Goal: Task Accomplishment & Management: Manage account settings

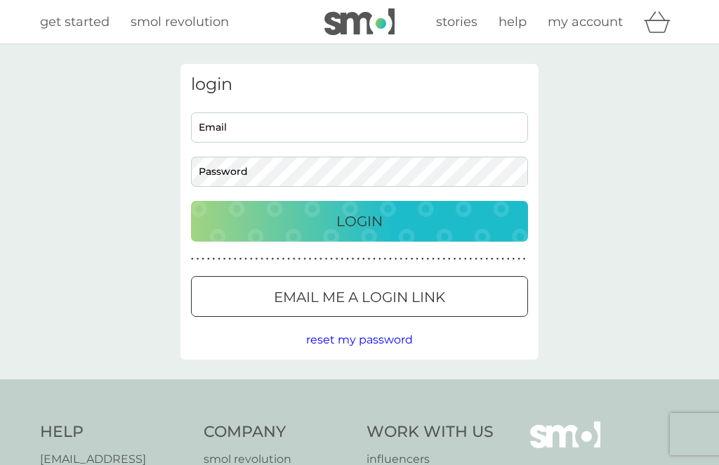
click at [230, 133] on input "Email" at bounding box center [359, 127] width 337 height 30
type input "[PERSON_NAME][EMAIL_ADDRESS][PERSON_NAME][DOMAIN_NAME]"
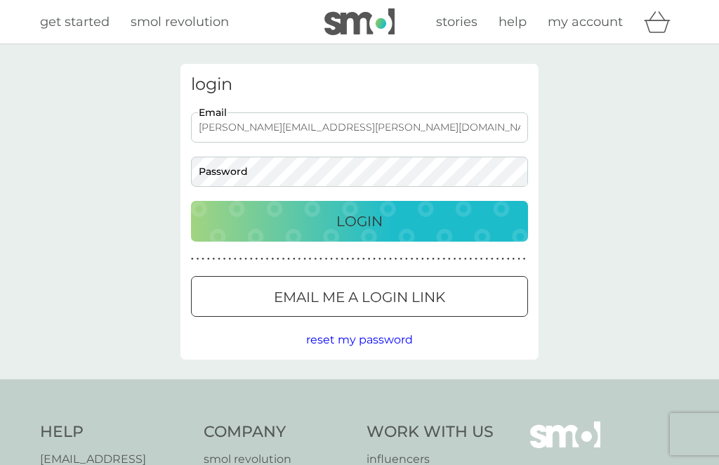
click at [359, 220] on button "Login" at bounding box center [359, 221] width 337 height 41
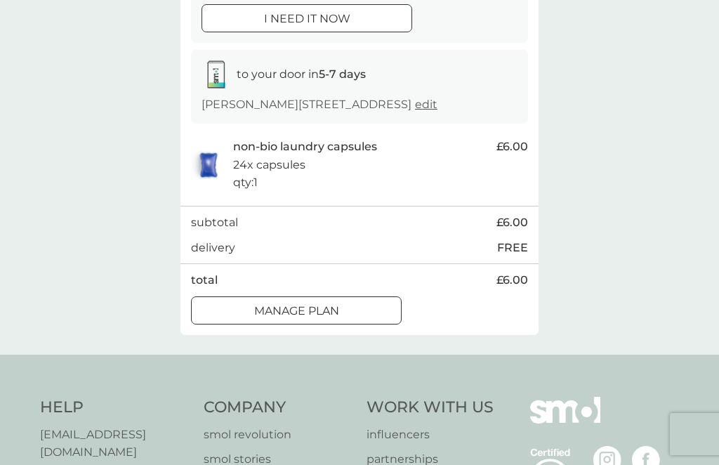
scroll to position [194, 0]
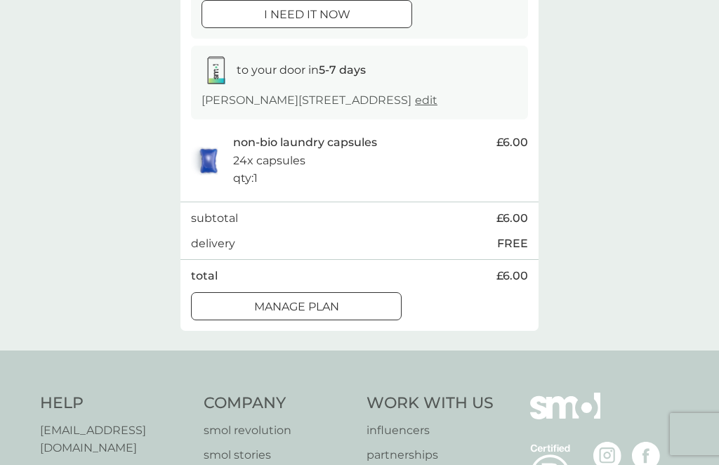
click at [259, 300] on p "Manage plan" at bounding box center [296, 307] width 85 height 18
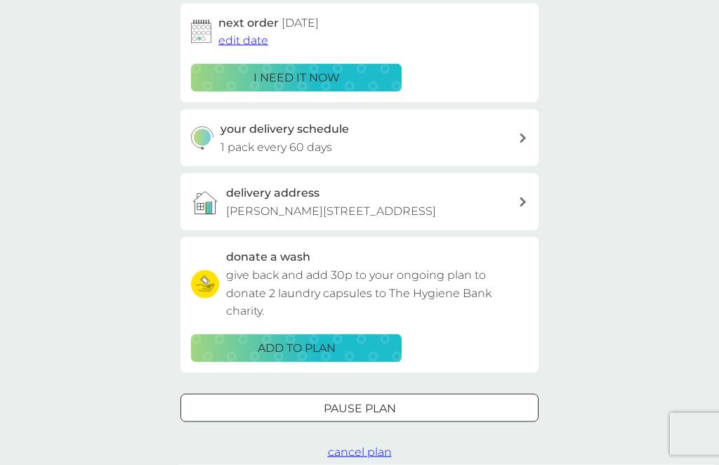
scroll to position [234, 0]
click at [289, 414] on button "Pause plan" at bounding box center [359, 407] width 358 height 28
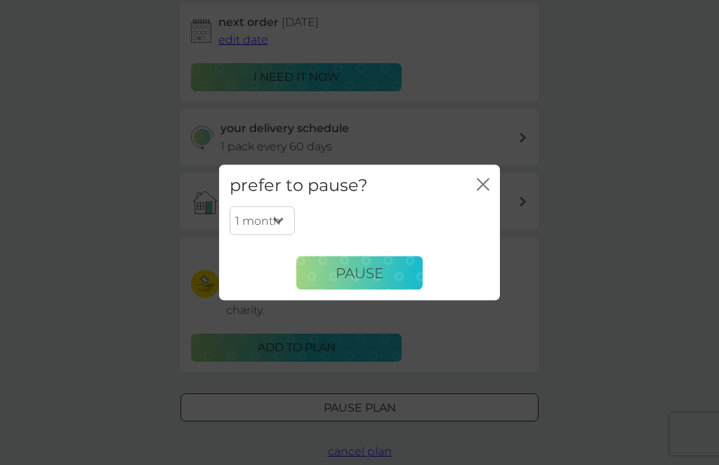
click at [350, 281] on span "Pause" at bounding box center [360, 272] width 48 height 17
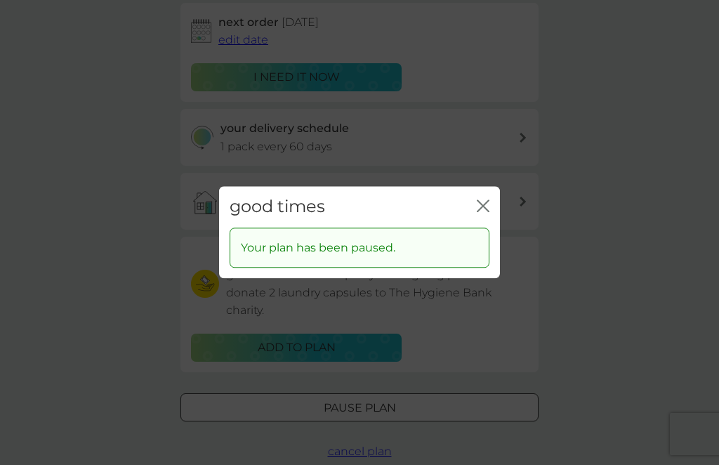
click at [482, 212] on icon "close" at bounding box center [483, 205] width 13 height 13
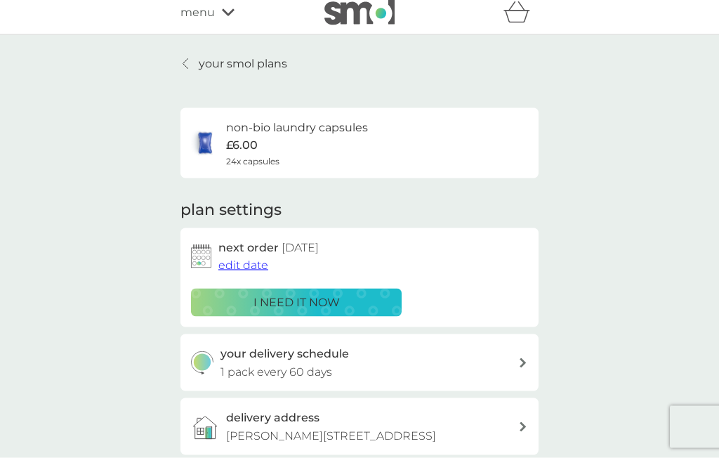
scroll to position [0, 0]
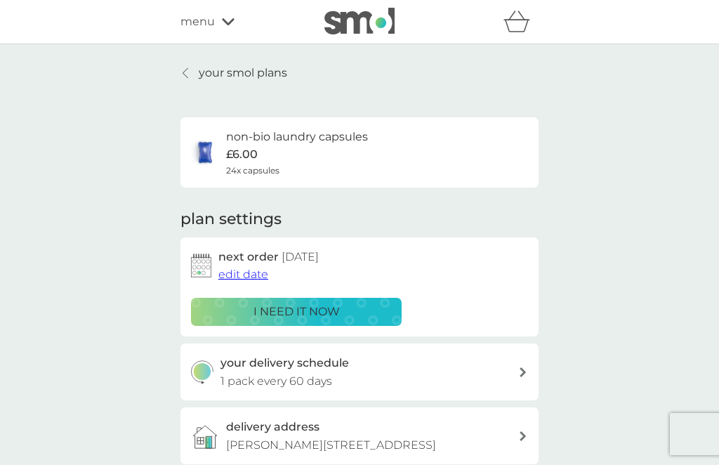
click at [227, 73] on p "your smol plans" at bounding box center [243, 73] width 88 height 18
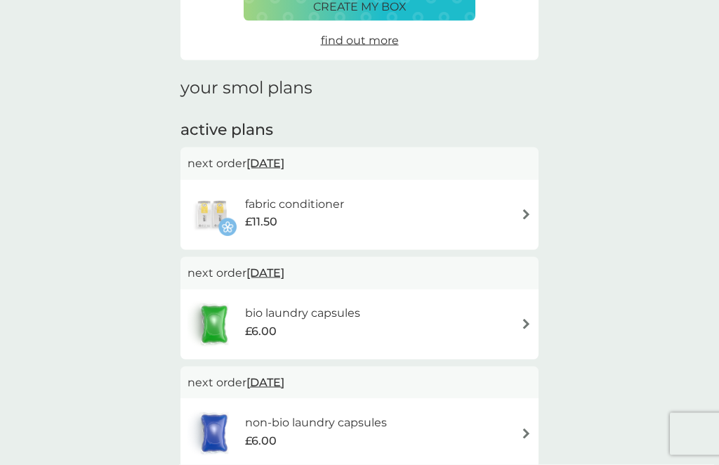
scroll to position [133, 0]
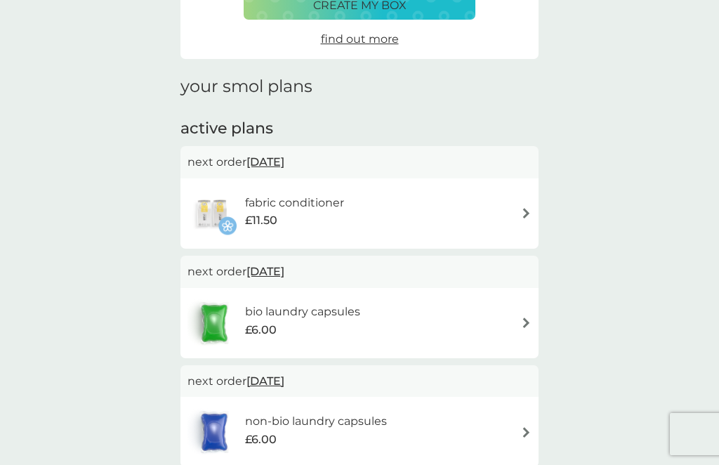
click at [523, 222] on div "fabric conditioner £11.50" at bounding box center [359, 213] width 344 height 49
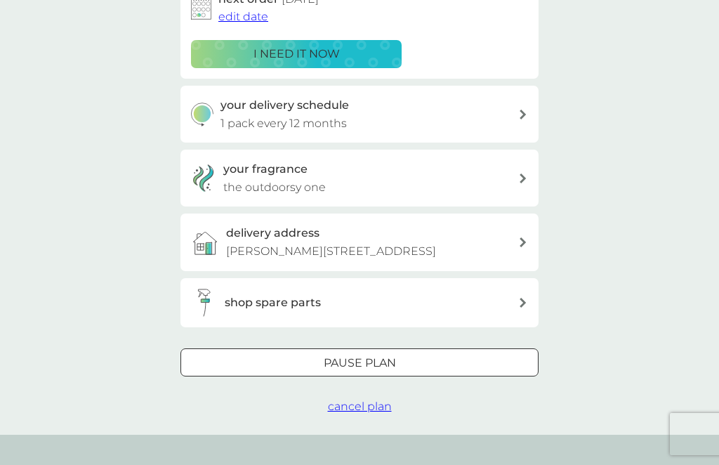
scroll to position [261, 0]
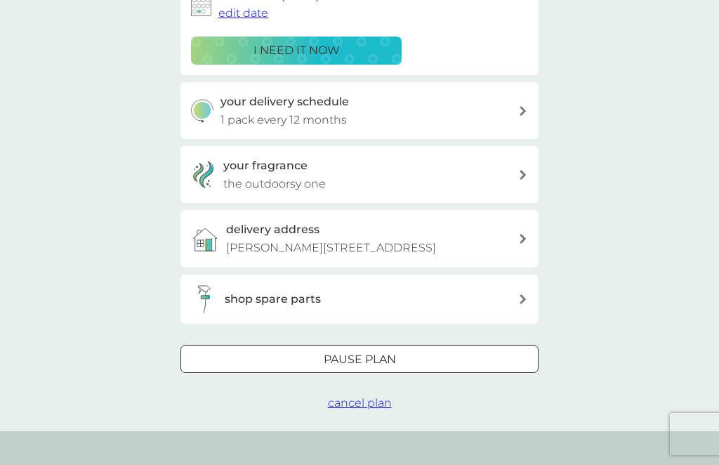
click at [298, 362] on div "Pause plan" at bounding box center [359, 359] width 357 height 18
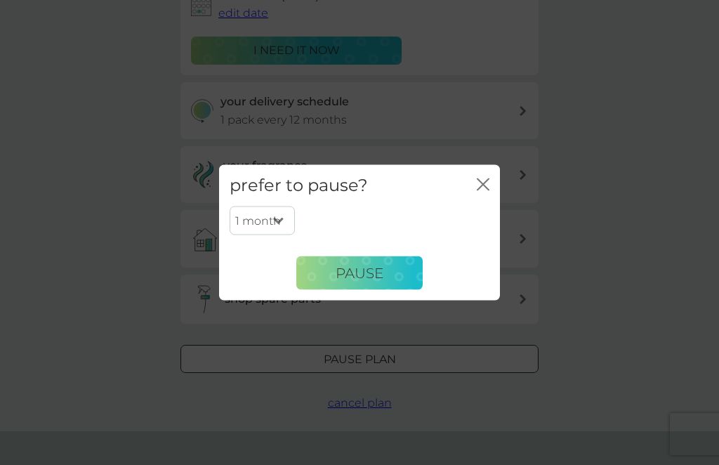
click at [351, 281] on span "Pause" at bounding box center [360, 272] width 48 height 17
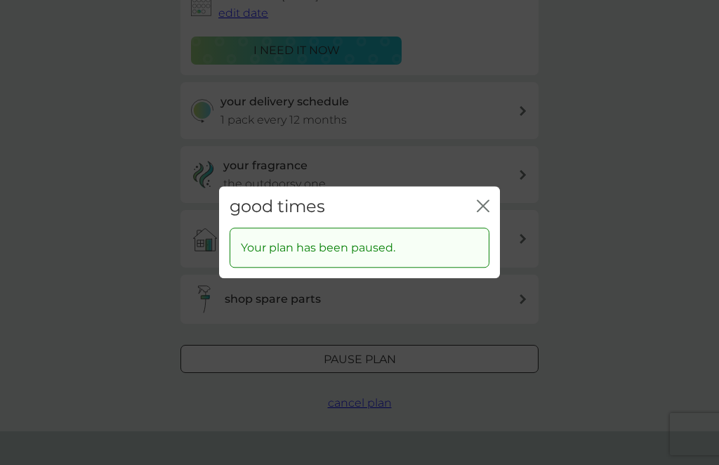
click at [487, 211] on icon "close" at bounding box center [486, 205] width 6 height 11
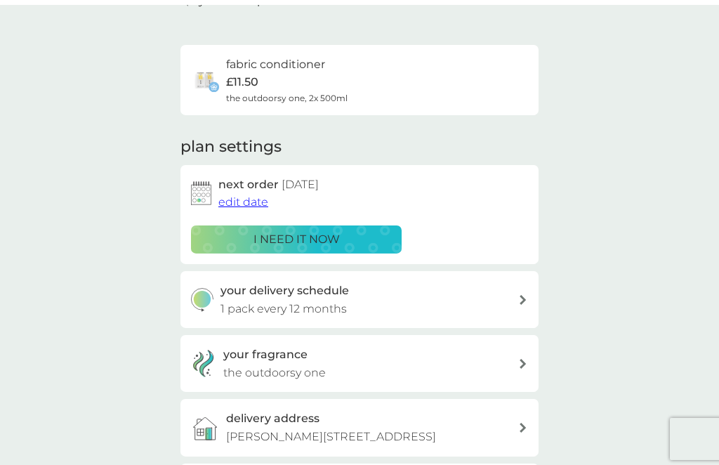
scroll to position [0, 0]
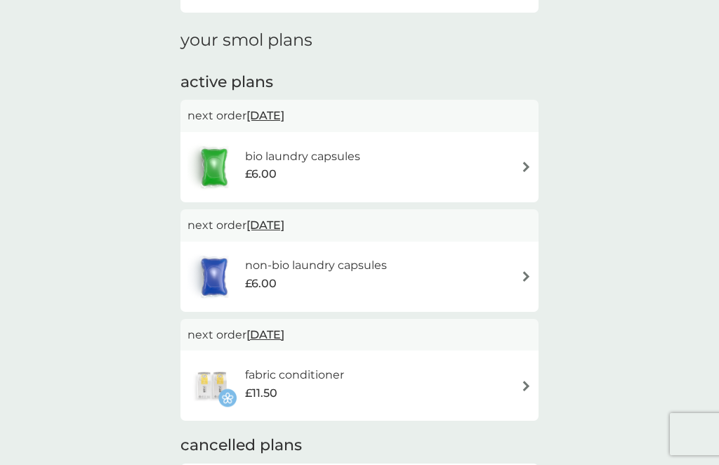
scroll to position [177, 0]
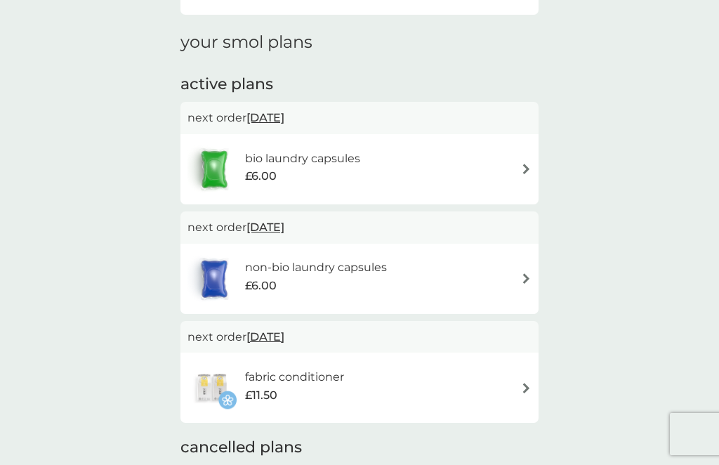
click at [517, 161] on div "bio laundry capsules £6.00" at bounding box center [359, 169] width 344 height 49
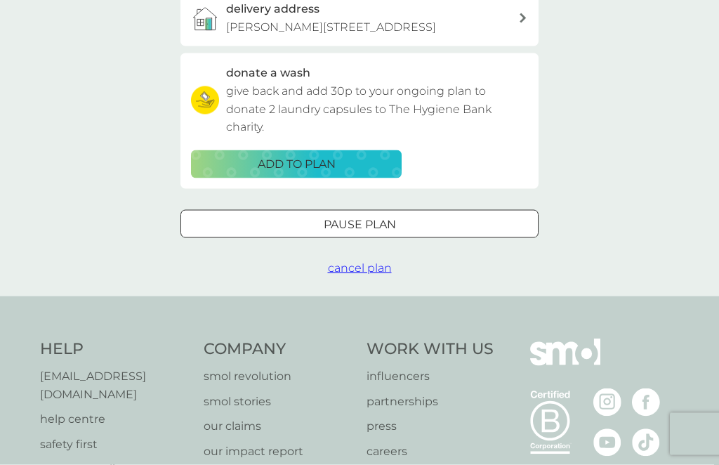
scroll to position [418, 0]
click at [256, 222] on div "Pause plan" at bounding box center [359, 224] width 357 height 18
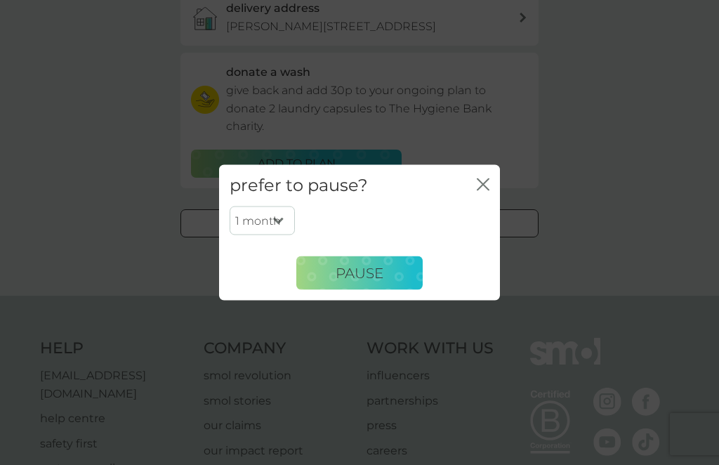
click at [347, 281] on span "Pause" at bounding box center [360, 272] width 48 height 17
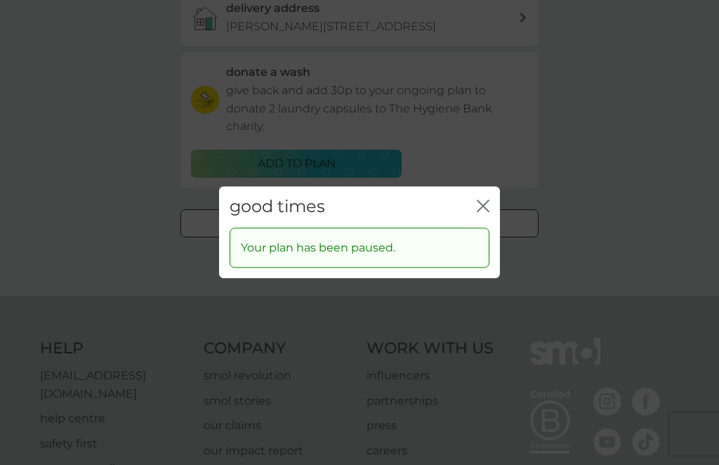
click at [489, 211] on icon "close" at bounding box center [486, 205] width 6 height 11
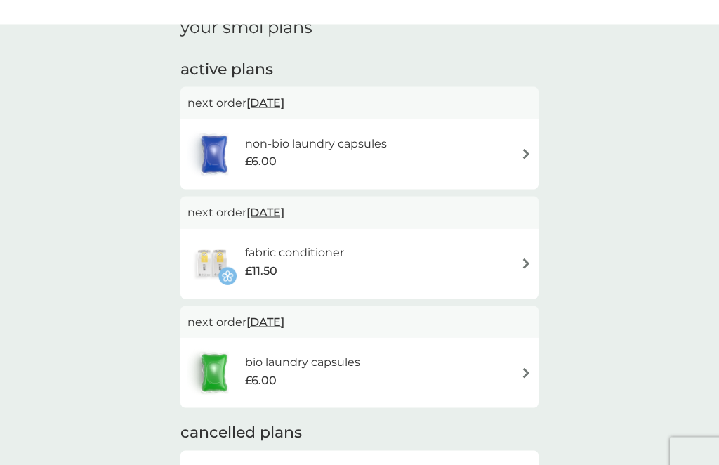
scroll to position [192, 0]
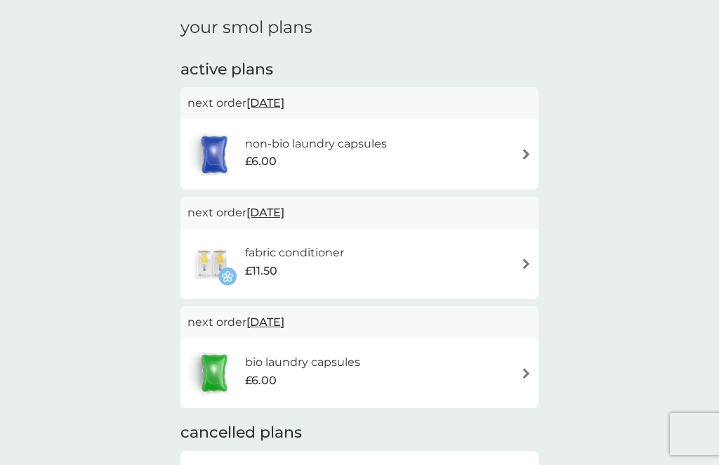
click at [511, 135] on div "non-bio laundry capsules £6.00" at bounding box center [359, 154] width 344 height 49
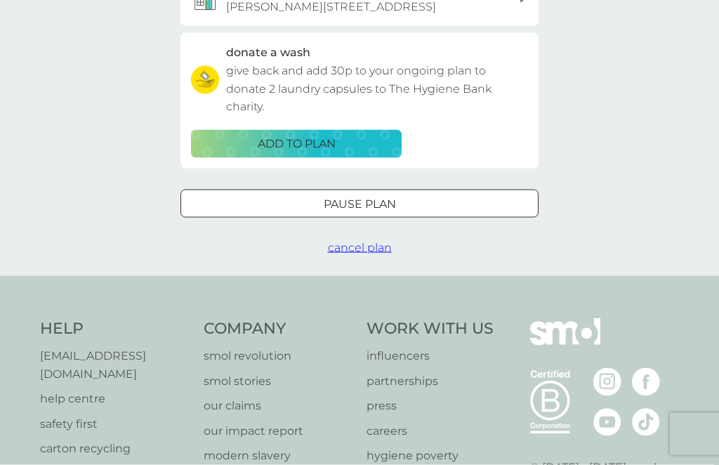
click at [501, 202] on div "Pause plan" at bounding box center [359, 204] width 357 height 18
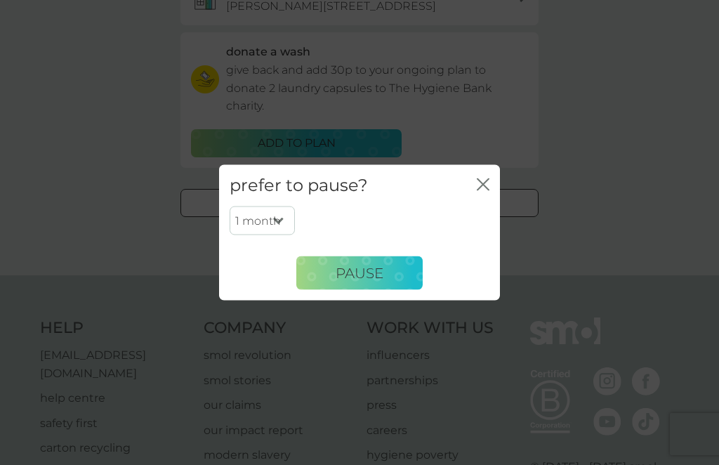
click at [357, 281] on span "Pause" at bounding box center [360, 272] width 48 height 17
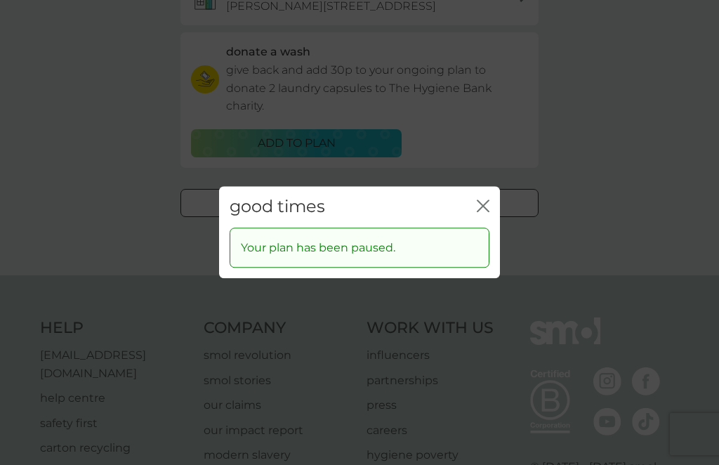
click at [491, 221] on div "good times close" at bounding box center [359, 206] width 281 height 41
click at [487, 211] on icon "close" at bounding box center [486, 205] width 6 height 11
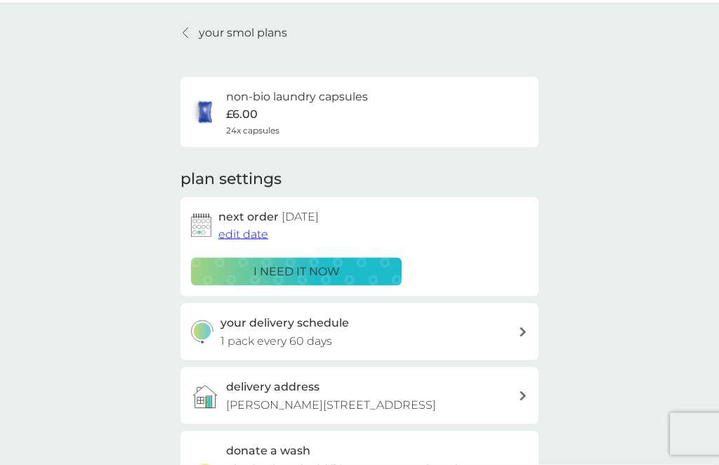
scroll to position [0, 0]
